Goal: Use online tool/utility: Utilize a website feature to perform a specific function

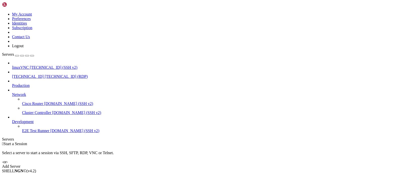
click at [45, 74] on span "[TECHNICAL_ID] (RDP)" at bounding box center [66, 76] width 43 height 4
